Goal: Use online tool/utility

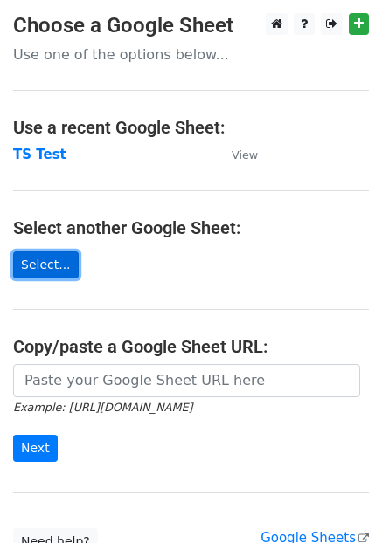
click at [38, 261] on link "Select..." at bounding box center [46, 265] width 66 height 27
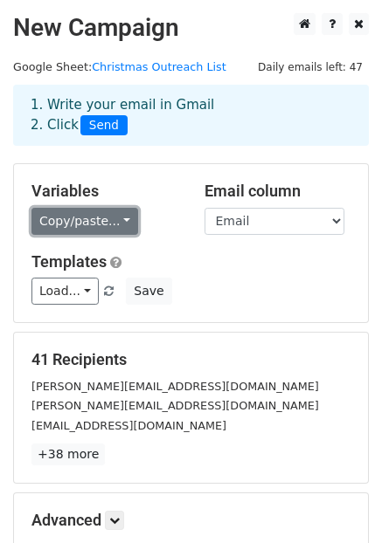
click at [114, 214] on link "Copy/paste..." at bounding box center [84, 221] width 107 height 27
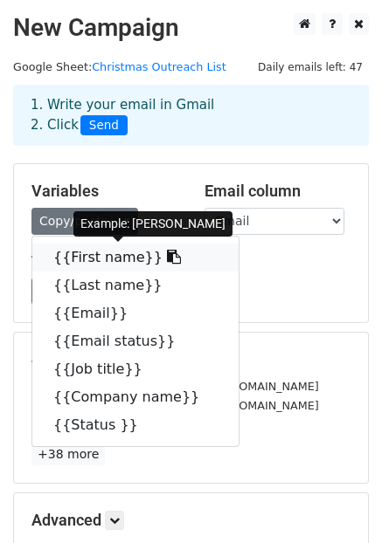
click at [167, 256] on icon at bounding box center [174, 257] width 14 height 14
